Goal: Information Seeking & Learning: Compare options

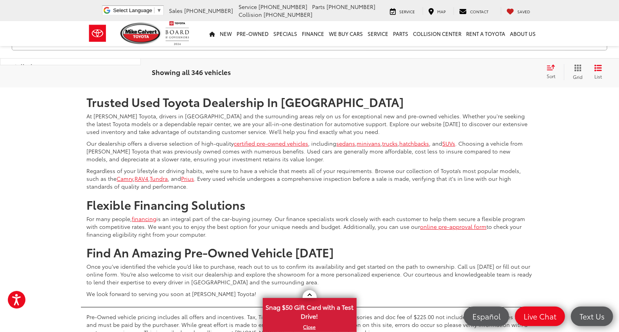
scroll to position [1781, 0]
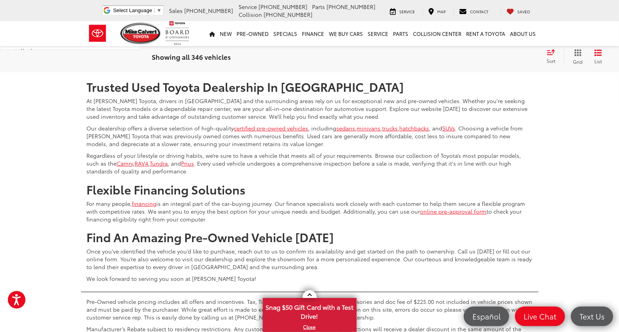
click at [462, 56] on link "2" at bounding box center [468, 49] width 12 height 14
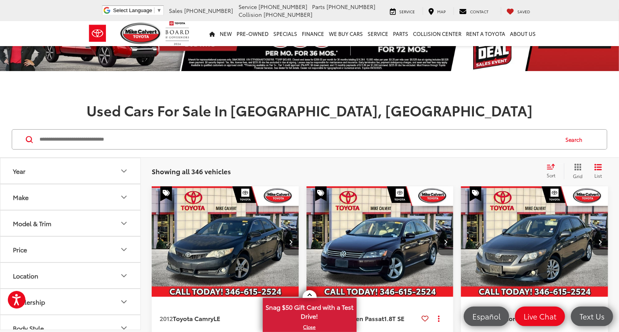
scroll to position [34, 0]
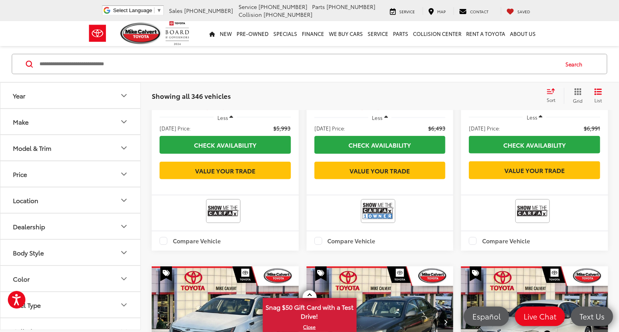
scroll to position [425, 0]
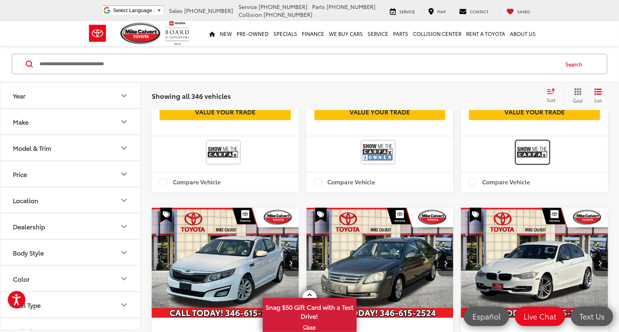
click at [531, 163] on img at bounding box center [532, 152] width 31 height 21
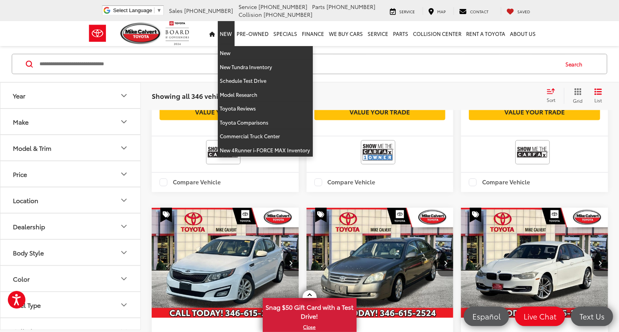
click at [226, 32] on link "New" at bounding box center [226, 33] width 17 height 25
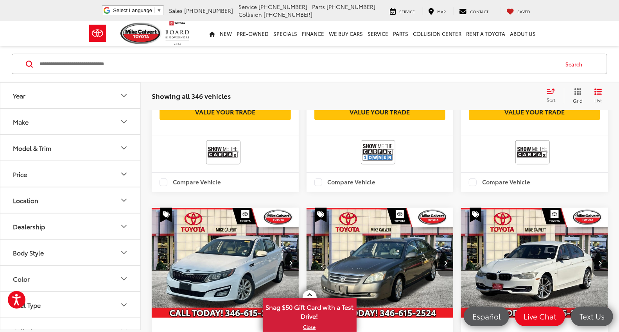
click at [108, 64] on input "Search by Make, Model, or Keyword" at bounding box center [298, 64] width 519 height 19
paste input "******"
type input "******"
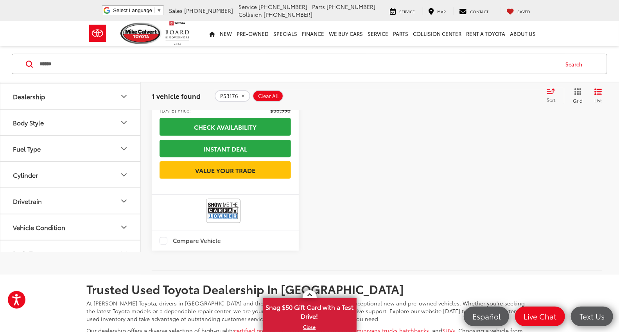
scroll to position [373, 0]
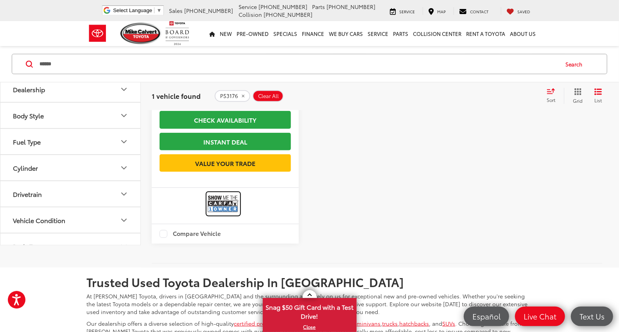
click at [220, 214] on img at bounding box center [223, 204] width 31 height 21
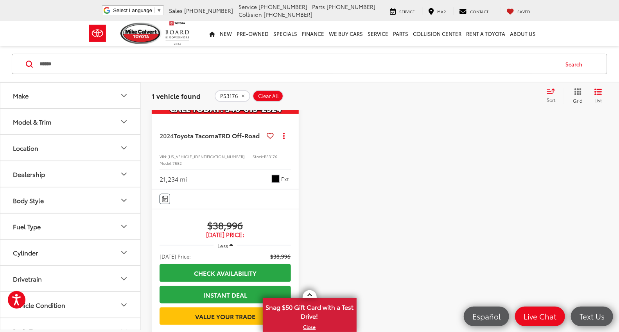
scroll to position [199, 0]
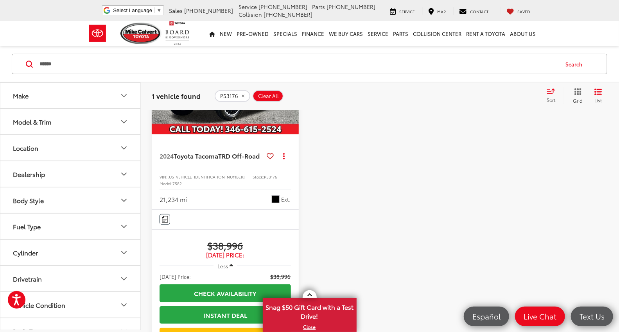
click at [225, 117] on img "2024 Toyota Tacoma TRD Off-Road 0" at bounding box center [225, 79] width 148 height 111
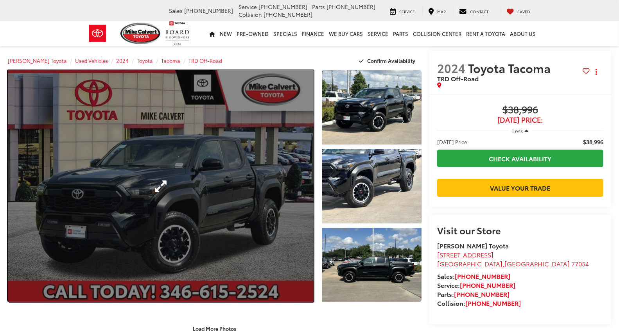
click at [193, 190] on link "Expand Photo 0" at bounding box center [161, 186] width 306 height 232
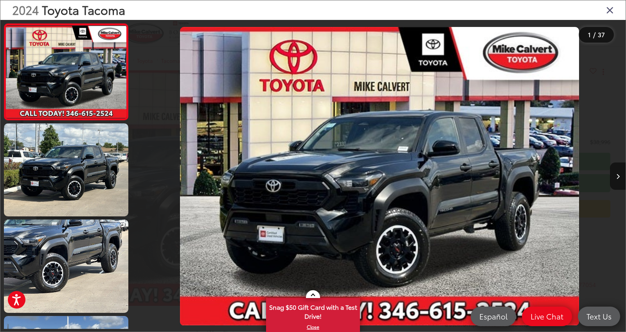
click at [608, 12] on icon "Close gallery" at bounding box center [610, 10] width 8 height 10
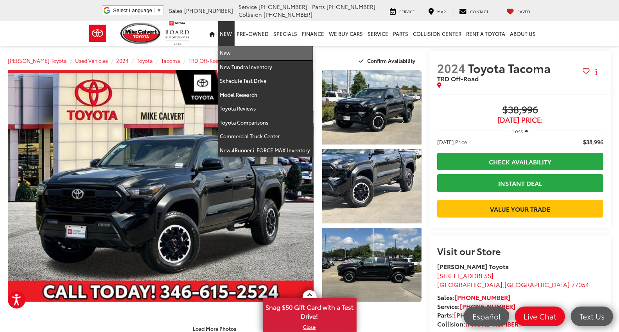
click at [229, 49] on link "New" at bounding box center [265, 53] width 95 height 14
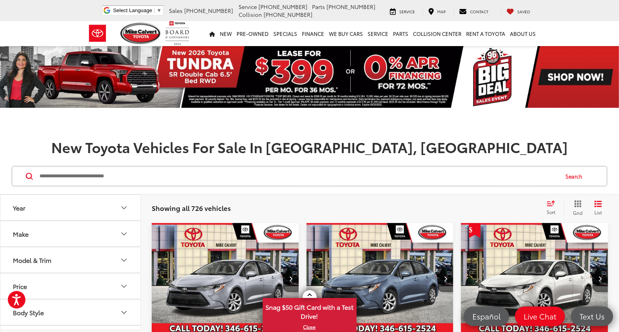
click at [128, 177] on input "Search by Make, Model, or Keyword" at bounding box center [298, 176] width 519 height 19
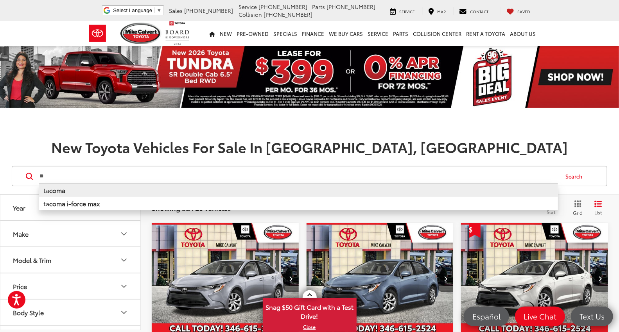
click at [72, 191] on li "ta coma" at bounding box center [298, 190] width 519 height 14
type input "******"
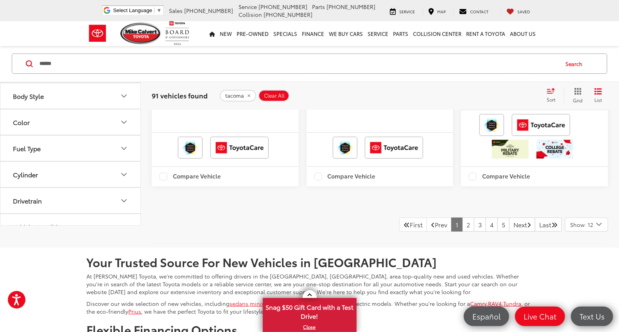
scroll to position [1961, 0]
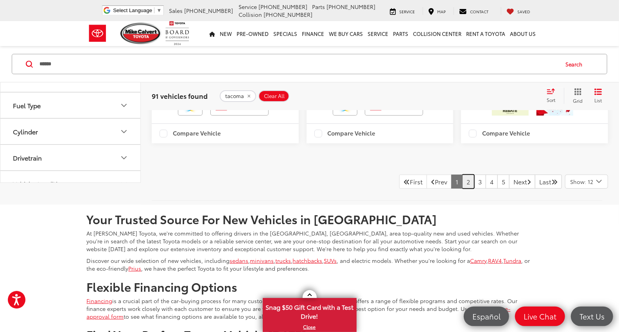
click at [462, 189] on link "2" at bounding box center [468, 182] width 12 height 14
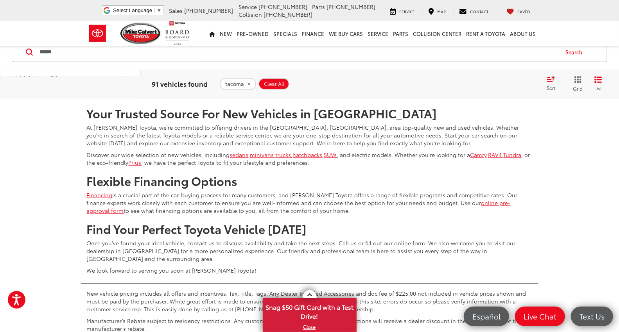
scroll to position [2131, 0]
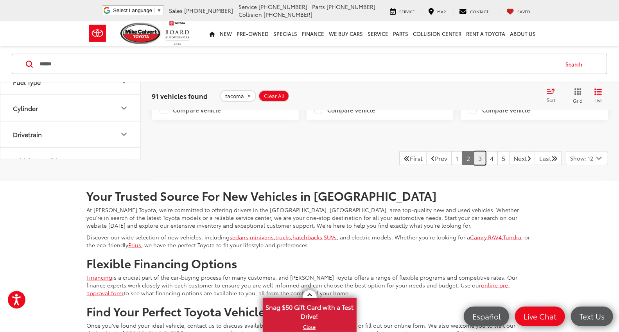
click at [474, 165] on link "3" at bounding box center [480, 158] width 12 height 14
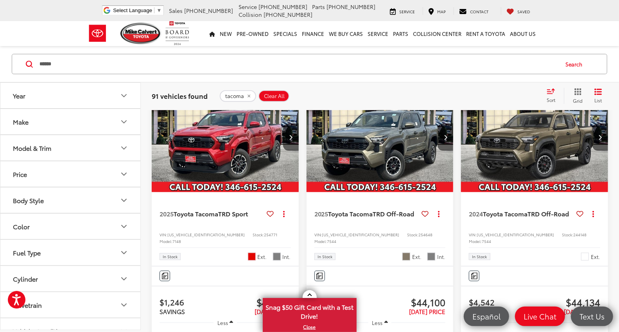
scroll to position [156, 0]
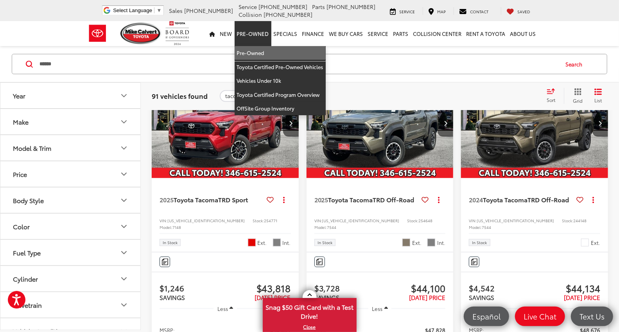
click at [250, 51] on link "Pre-Owned" at bounding box center [280, 53] width 91 height 14
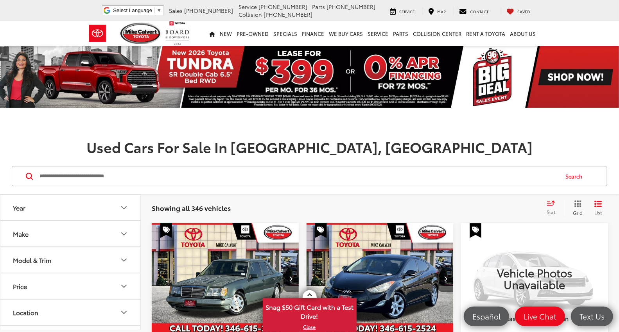
click at [89, 179] on input "Search by Make, Model, or Keyword" at bounding box center [298, 176] width 519 height 19
click at [78, 176] on input "Search by Make, Model, or Keyword" at bounding box center [298, 176] width 519 height 19
paste input "******"
type input "******"
click at [573, 174] on button "Search" at bounding box center [576, 177] width 36 height 20
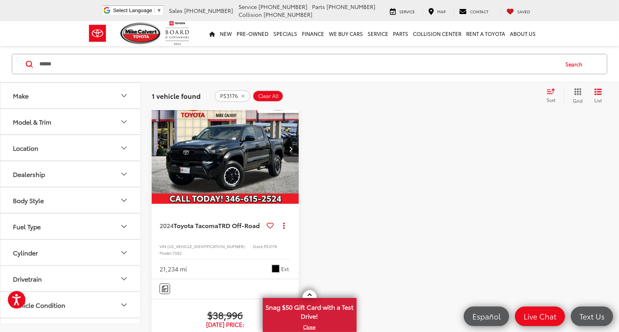
scroll to position [130, 0]
click at [216, 154] on img "2024 Toyota Tacoma TRD Off-Road 0" at bounding box center [225, 148] width 148 height 111
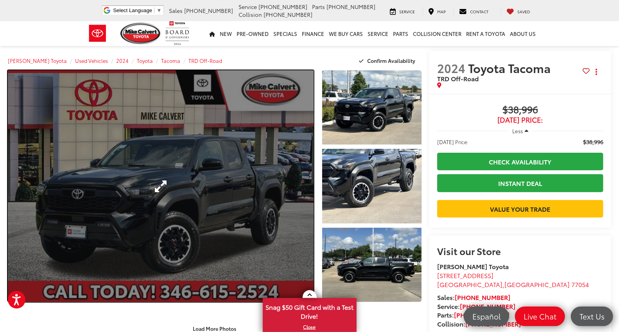
click at [253, 185] on link "Expand Photo 0" at bounding box center [161, 186] width 306 height 232
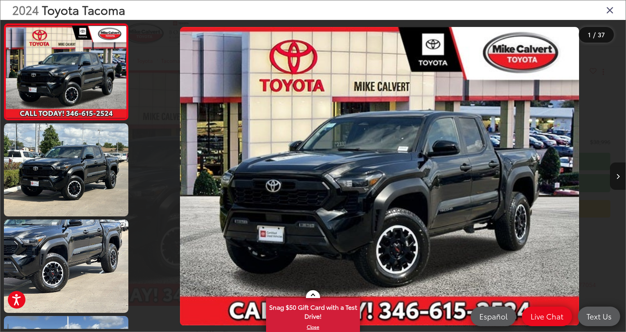
click at [614, 173] on button "Next image" at bounding box center [617, 176] width 16 height 27
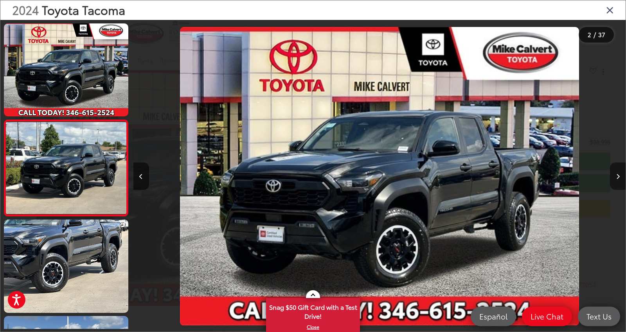
scroll to position [14, 0]
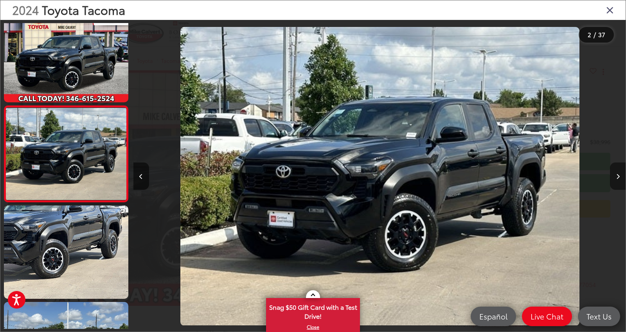
click at [614, 173] on button "Next image" at bounding box center [617, 176] width 16 height 27
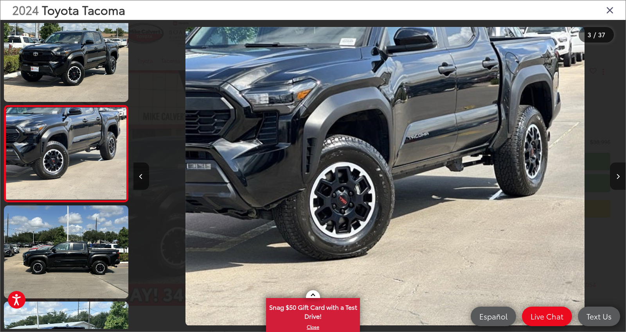
scroll to position [0, 984]
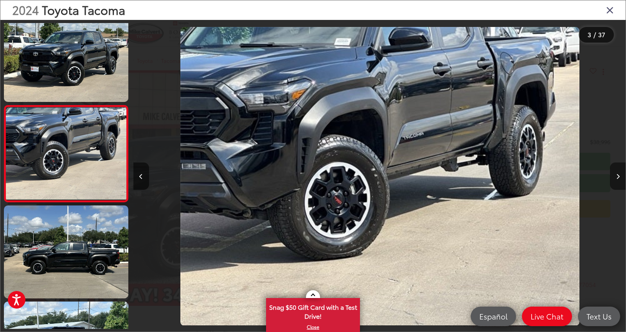
click at [614, 173] on button "Next image" at bounding box center [617, 176] width 16 height 27
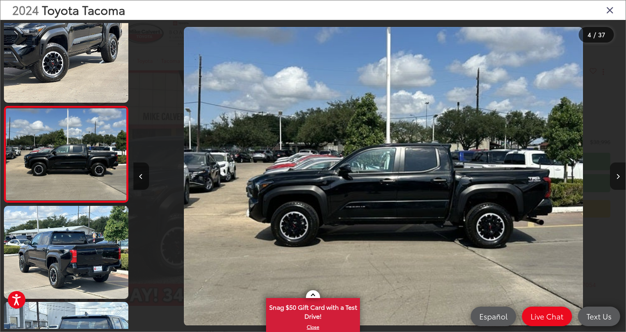
scroll to position [0, 1475]
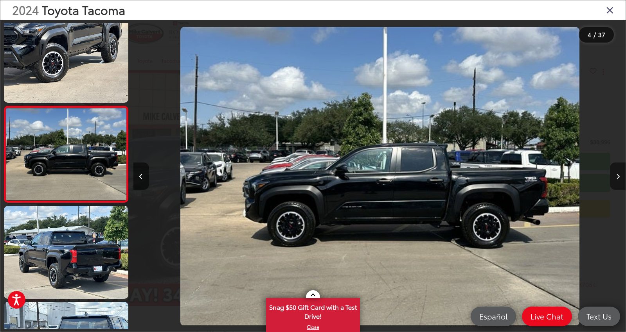
click at [614, 173] on button "Next image" at bounding box center [617, 176] width 16 height 27
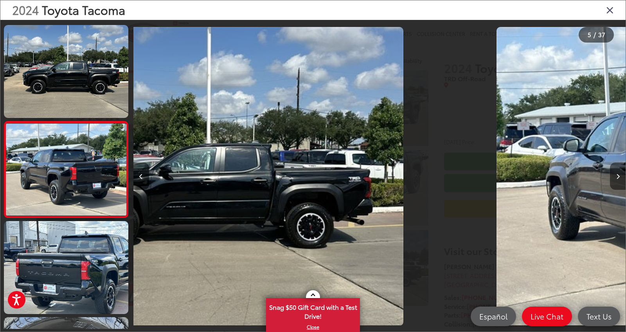
scroll to position [303, 0]
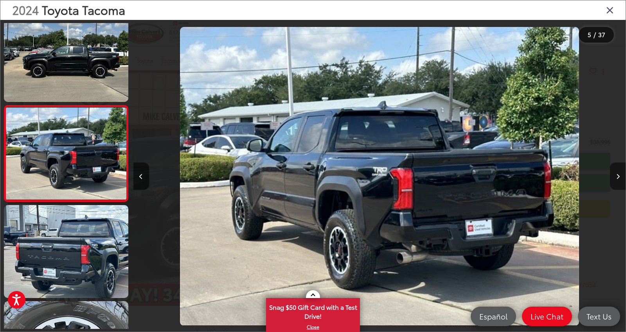
click at [614, 173] on button "Next image" at bounding box center [617, 176] width 16 height 27
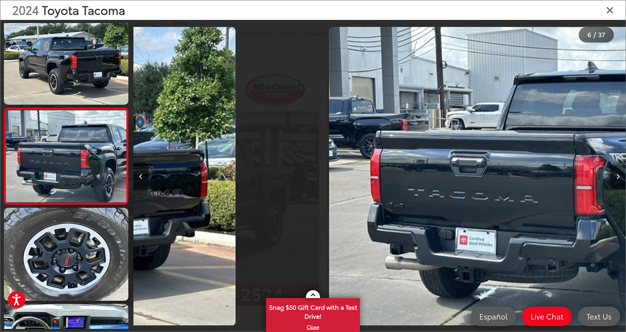
scroll to position [400, 0]
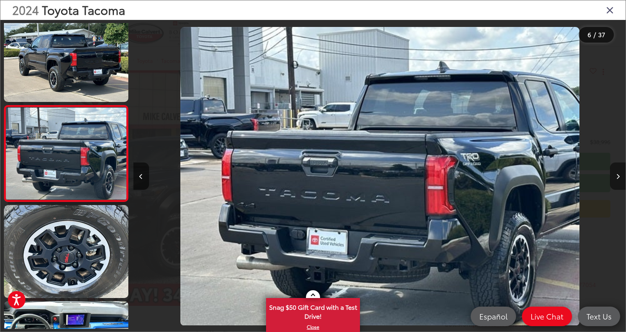
click at [614, 173] on button "Next image" at bounding box center [617, 176] width 16 height 27
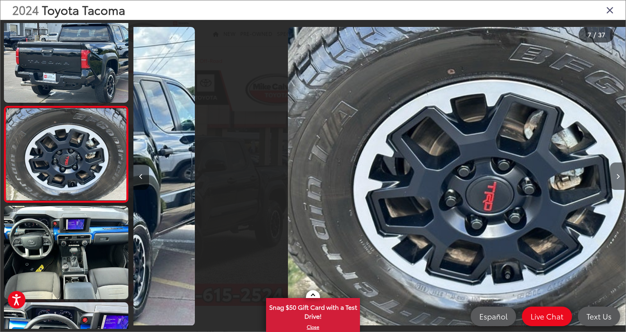
scroll to position [495, 0]
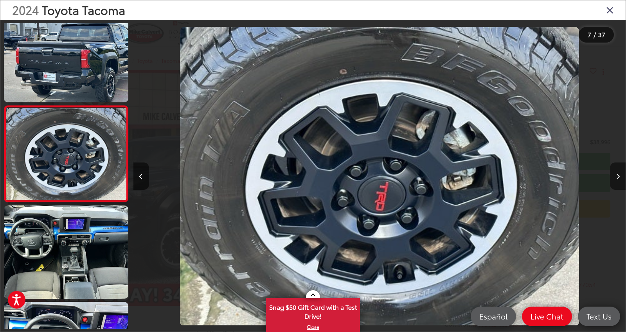
click at [614, 173] on button "Next image" at bounding box center [617, 176] width 16 height 27
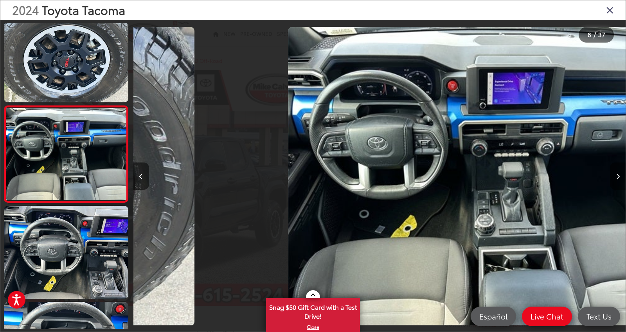
scroll to position [592, 0]
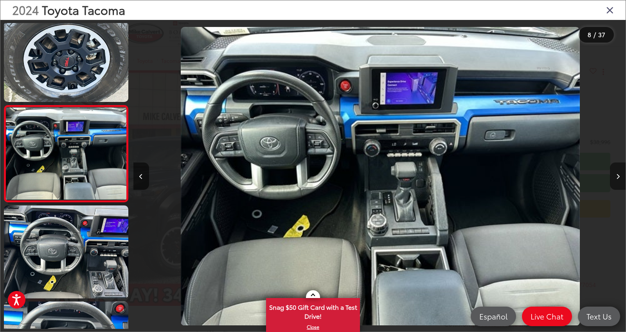
click at [614, 173] on button "Next image" at bounding box center [617, 176] width 16 height 27
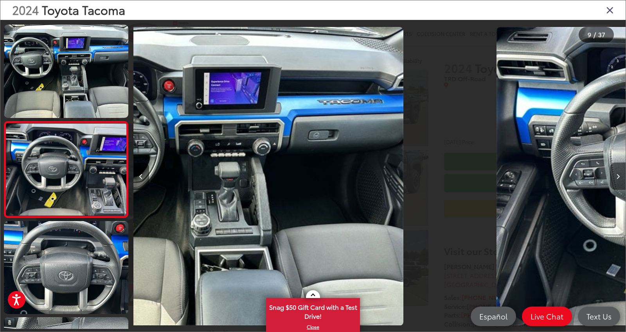
scroll to position [688, 0]
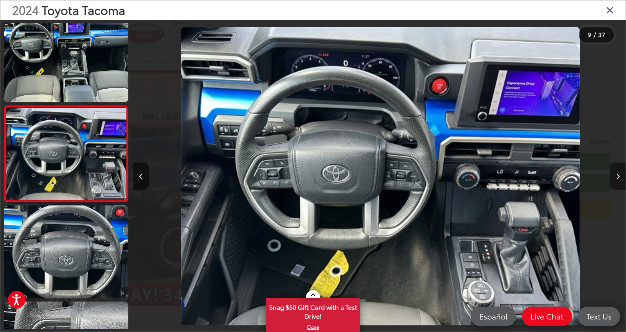
click at [614, 173] on button "Next image" at bounding box center [617, 176] width 16 height 27
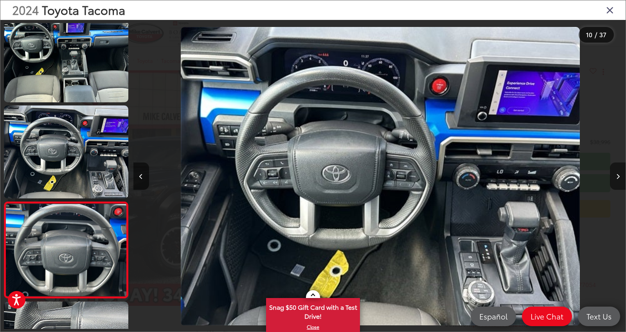
scroll to position [784, 0]
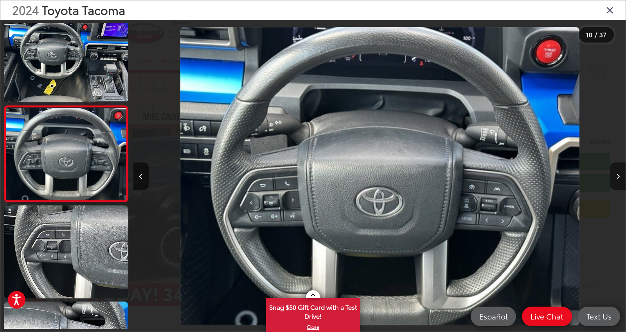
click at [614, 173] on button "Next image" at bounding box center [617, 176] width 16 height 27
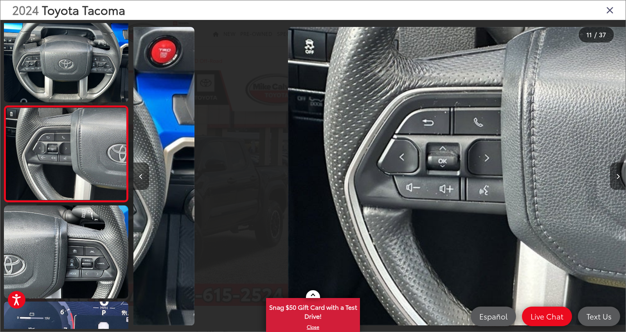
scroll to position [0, 0]
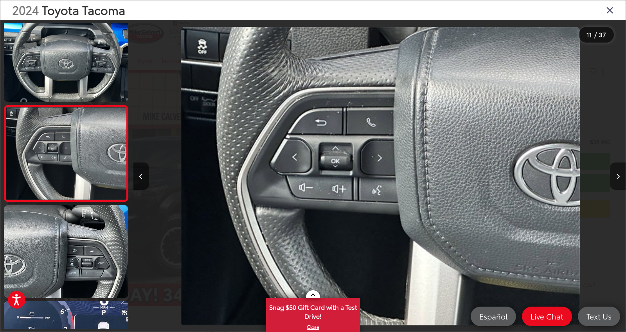
click at [614, 173] on button "Next image" at bounding box center [617, 176] width 16 height 27
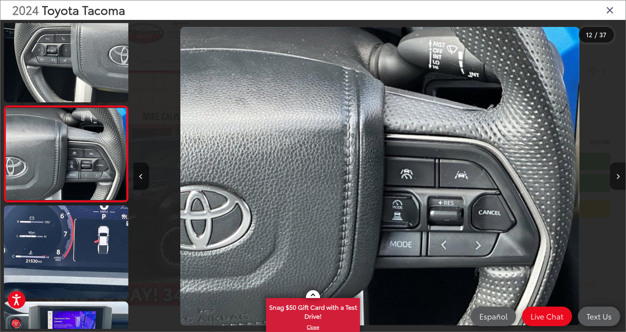
click at [614, 173] on button "Next image" at bounding box center [617, 176] width 16 height 27
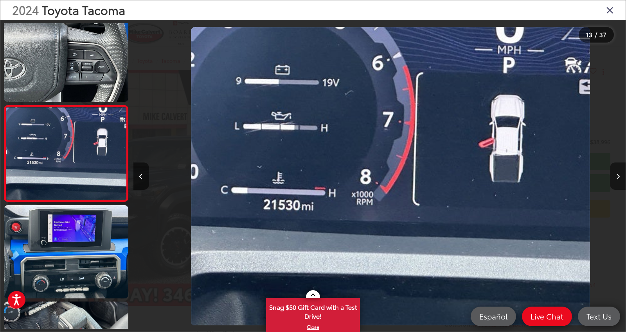
click at [614, 173] on button "Next image" at bounding box center [617, 176] width 16 height 27
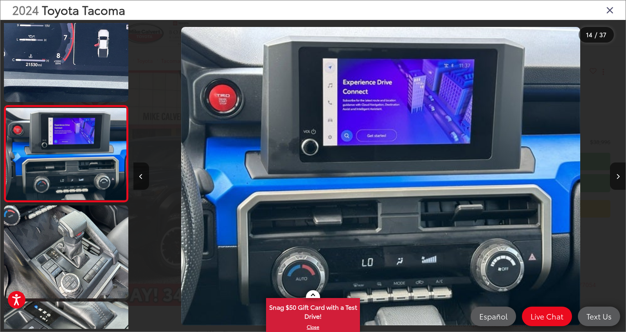
click at [611, 11] on icon "Close gallery" at bounding box center [610, 10] width 8 height 10
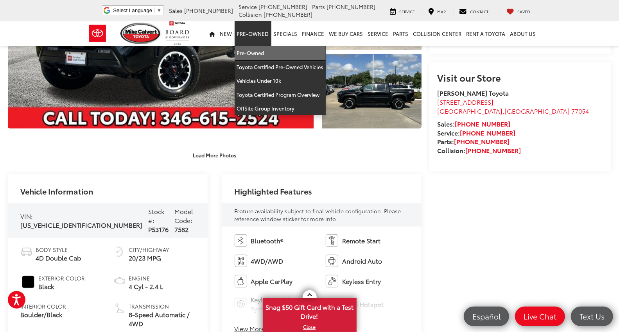
click at [257, 53] on link "Pre-Owned" at bounding box center [280, 53] width 91 height 14
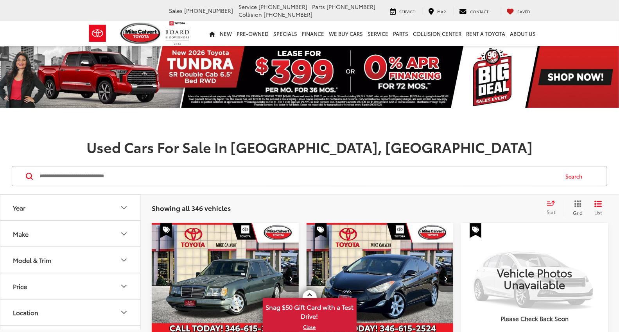
click at [80, 175] on input "Search by Make, Model, or Keyword" at bounding box center [298, 176] width 519 height 19
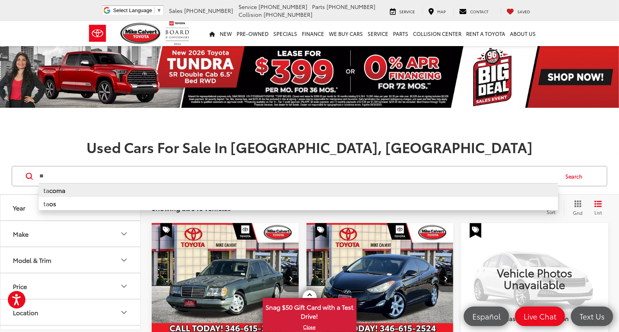
click at [69, 193] on li "ta coma" at bounding box center [298, 190] width 519 height 14
type input "******"
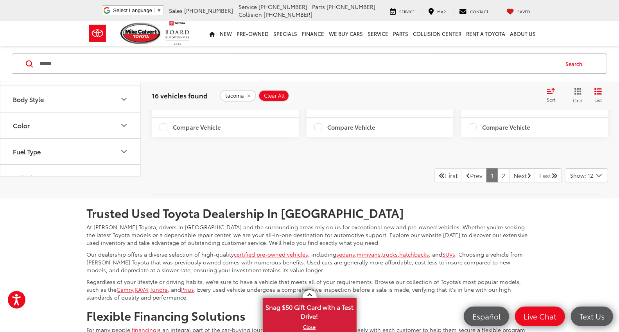
scroll to position [1737, 0]
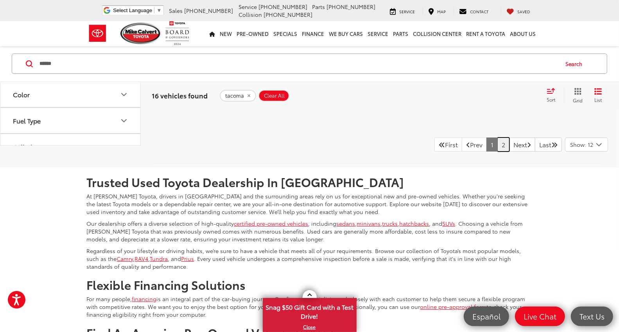
click at [497, 152] on link "2" at bounding box center [503, 145] width 12 height 14
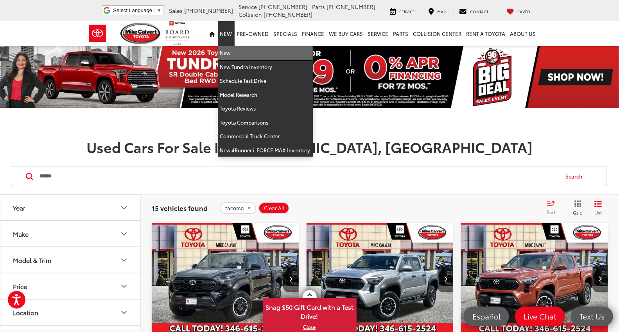
click at [228, 52] on link "New" at bounding box center [265, 53] width 95 height 14
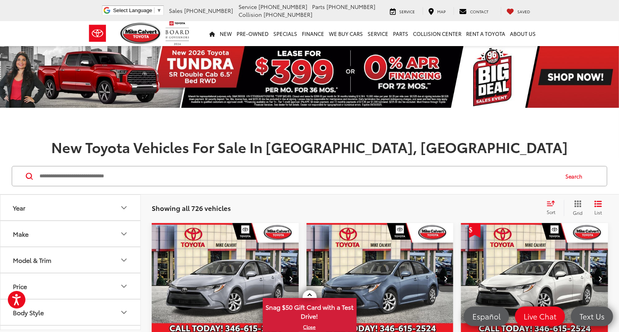
click at [157, 177] on input "Search by Make, Model, or Keyword" at bounding box center [298, 176] width 519 height 19
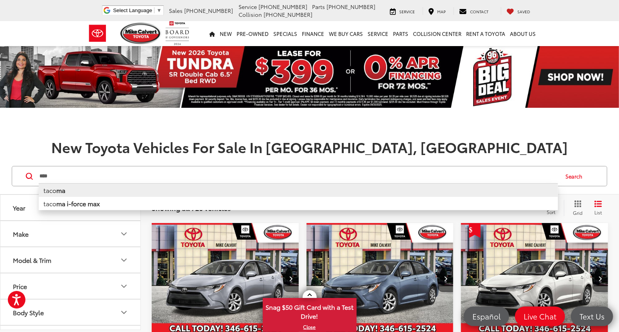
click at [81, 192] on li "taco ma" at bounding box center [298, 190] width 519 height 14
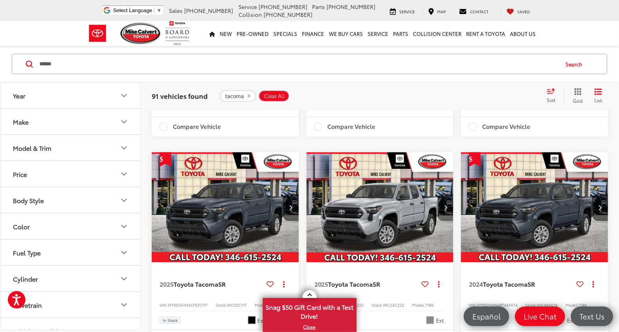
scroll to position [608, 0]
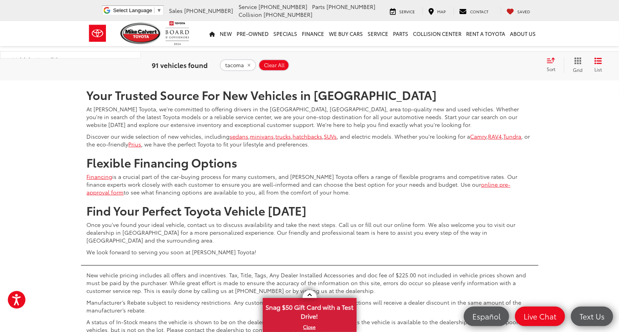
click at [474, 65] on link "3" at bounding box center [480, 57] width 12 height 14
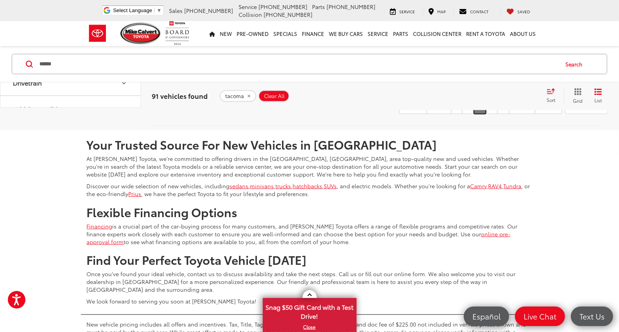
scroll to position [2154, 0]
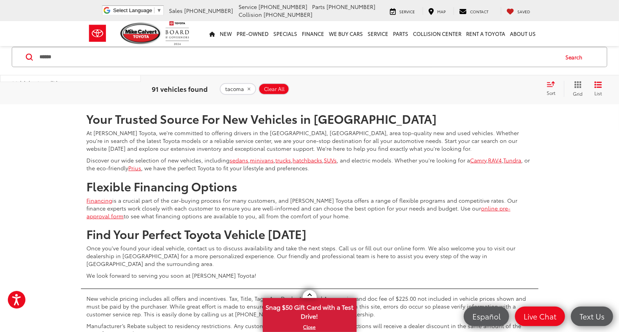
click at [497, 88] on link "5" at bounding box center [503, 81] width 12 height 14
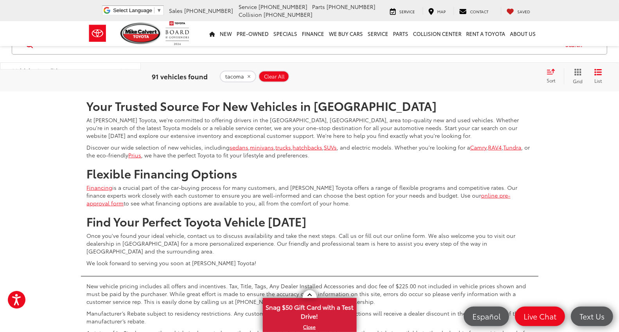
scroll to position [2241, 0]
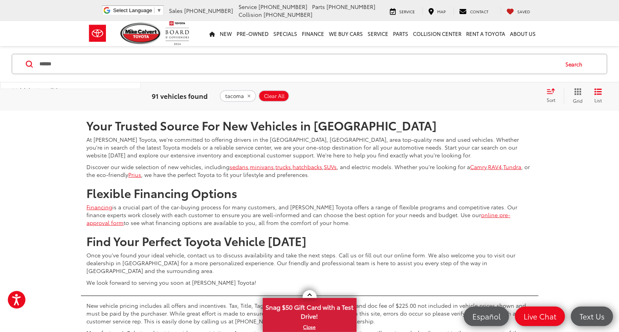
click at [462, 95] on link "4" at bounding box center [468, 88] width 12 height 14
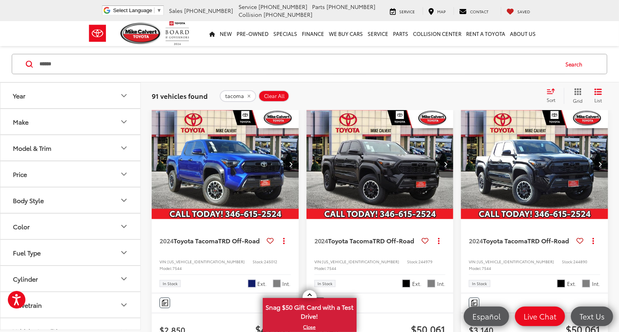
scroll to position [112, 0]
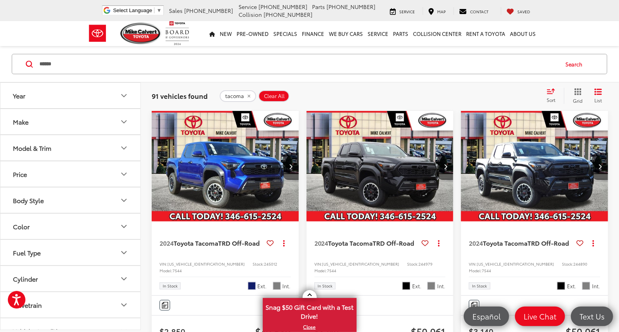
click at [550, 92] on icon "Select sort value" at bounding box center [550, 91] width 7 height 5
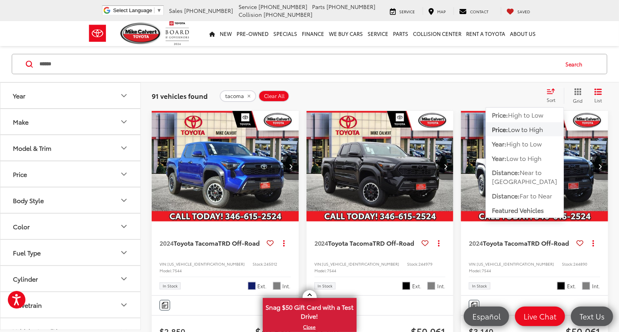
click at [328, 88] on div "91 vehicles found tacoma Clear All + 0 test Sort Price: High to Low Price: Low …" at bounding box center [380, 96] width 456 height 16
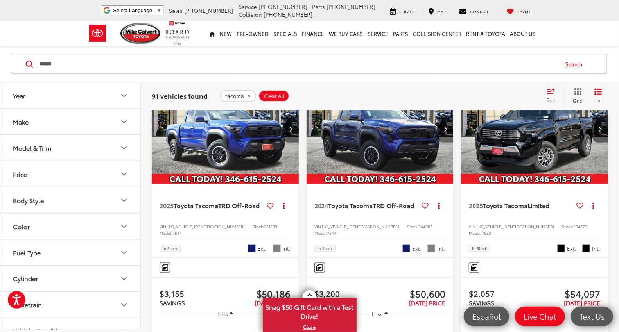
scroll to position [634, 0]
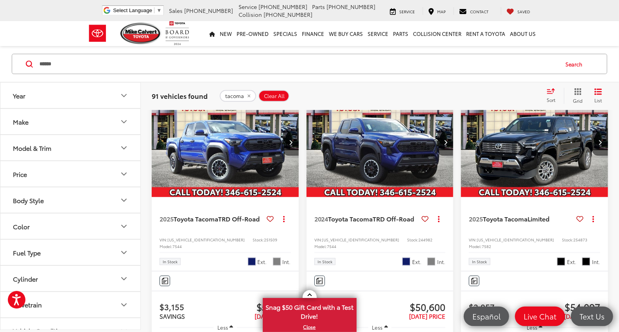
click at [133, 71] on div "****** ****** tacoma tacoma i-force max" at bounding box center [298, 64] width 519 height 19
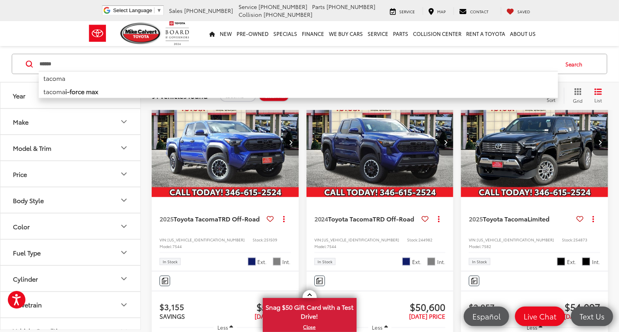
click at [133, 70] on input "******" at bounding box center [298, 64] width 519 height 19
paste input "Search by Make, Model, or Keyword"
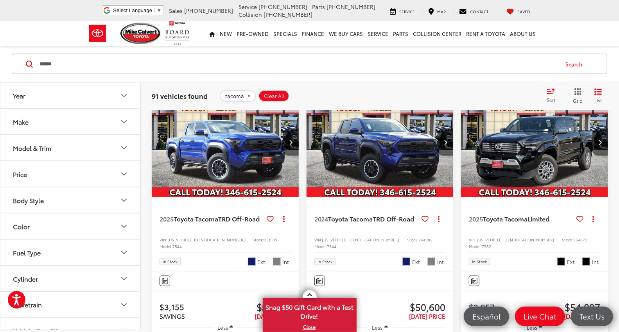
type input "******"
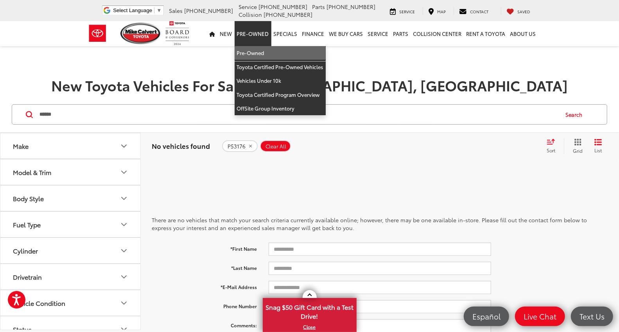
click at [251, 50] on link "Pre-Owned" at bounding box center [280, 53] width 91 height 14
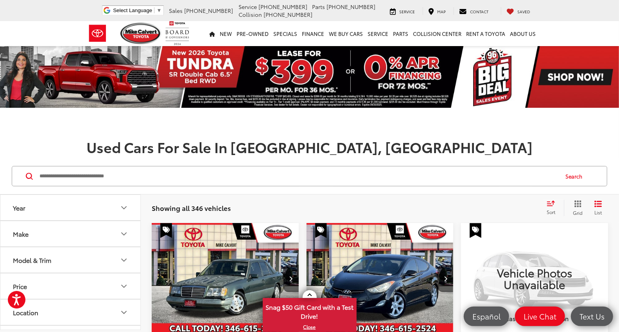
click at [104, 181] on input "Search by Make, Model, or Keyword" at bounding box center [298, 176] width 519 height 19
paste input "******"
type input "******"
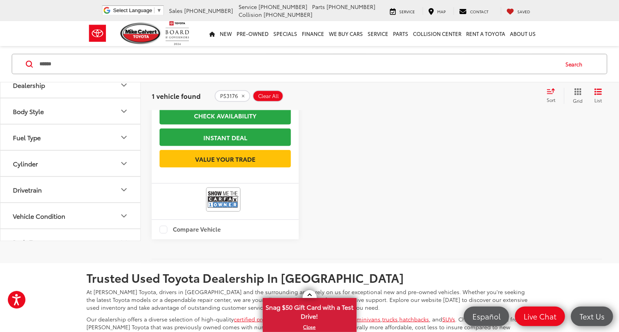
scroll to position [391, 0]
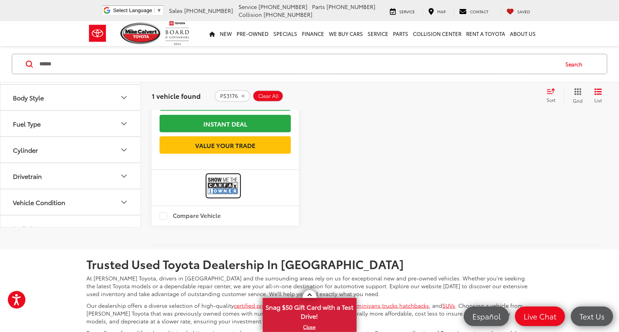
click at [217, 196] on img at bounding box center [223, 186] width 31 height 21
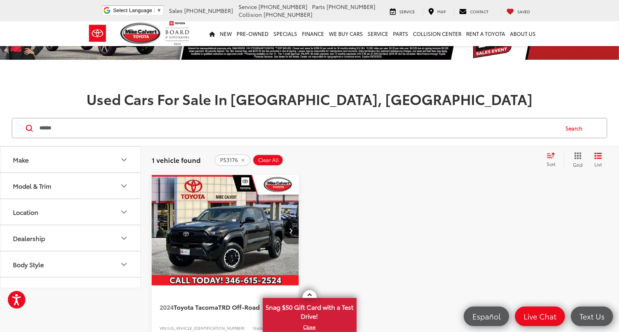
scroll to position [0, 0]
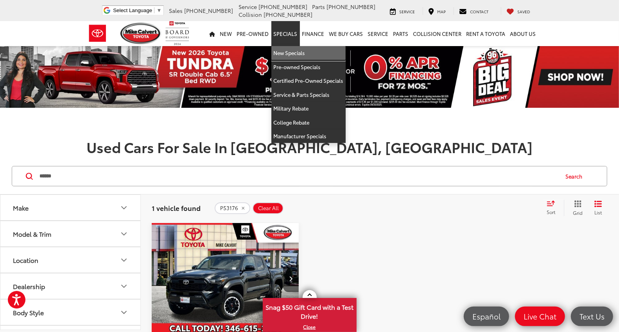
click at [290, 54] on link "New Specials" at bounding box center [308, 53] width 74 height 14
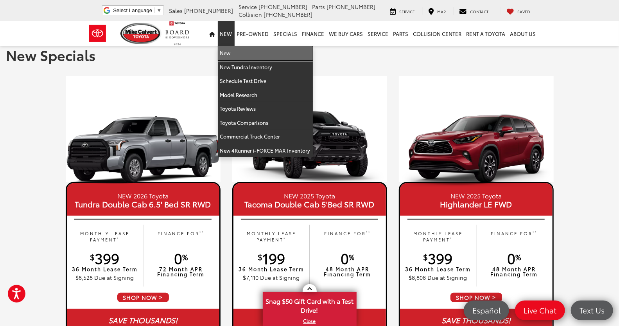
click at [228, 51] on link "New" at bounding box center [265, 53] width 95 height 14
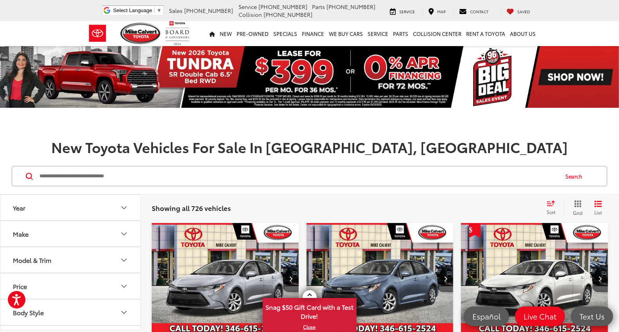
click at [179, 178] on input "Search by Make, Model, or Keyword" at bounding box center [298, 176] width 519 height 19
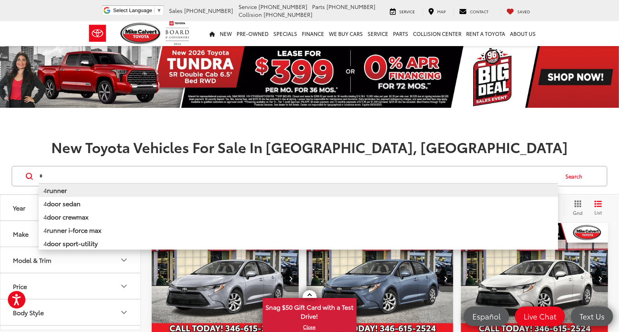
click at [59, 190] on b "runner" at bounding box center [57, 190] width 20 height 9
type input "*******"
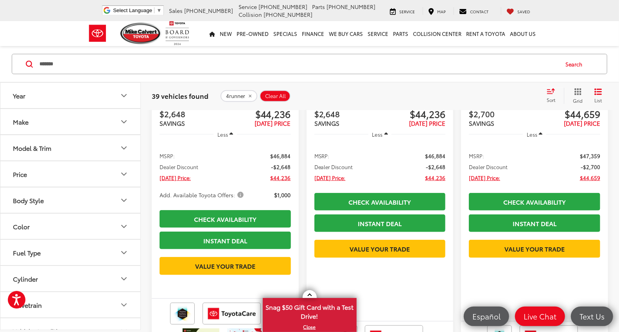
scroll to position [347, 0]
